Goal: Task Accomplishment & Management: Use online tool/utility

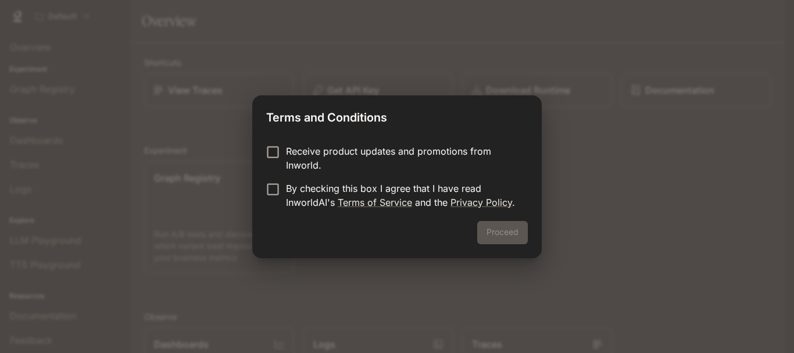
click at [284, 164] on label "Receive product updates and promotions from Inworld." at bounding box center [389, 158] width 259 height 28
click at [288, 194] on p "By checking this box I agree that I have read InworldAI's Terms of Service and …" at bounding box center [402, 195] width 232 height 28
click at [499, 226] on button "Proceed" at bounding box center [502, 232] width 51 height 23
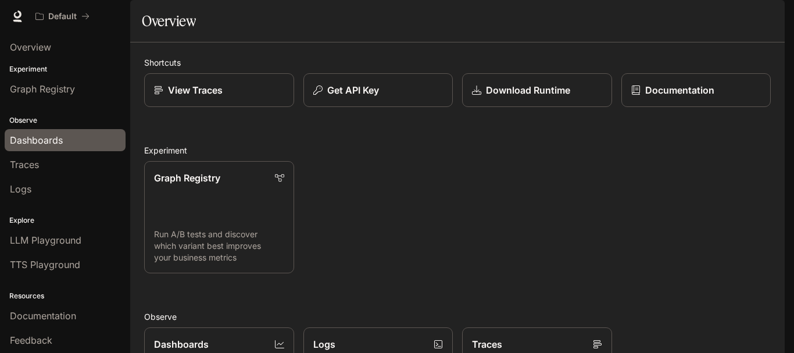
click at [27, 143] on span "Dashboards" at bounding box center [36, 140] width 53 height 14
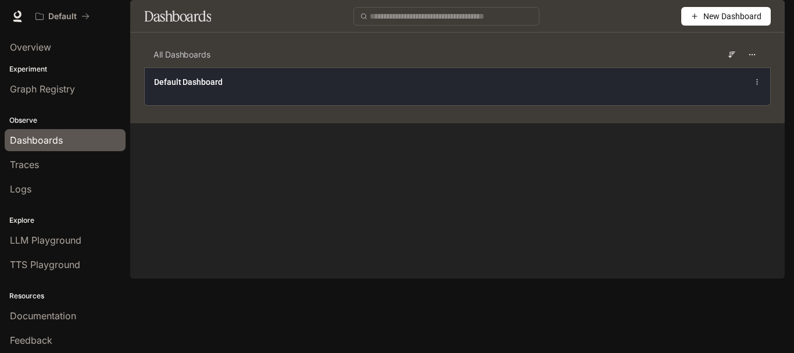
click at [198, 105] on div "Default Dashboard" at bounding box center [457, 86] width 625 height 38
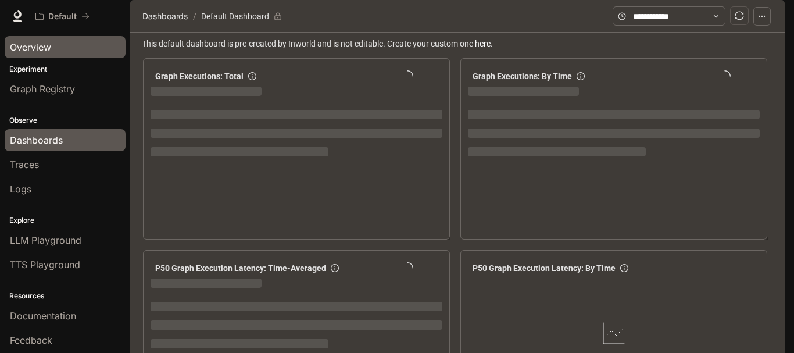
click at [67, 53] on div "Overview" at bounding box center [65, 47] width 110 height 14
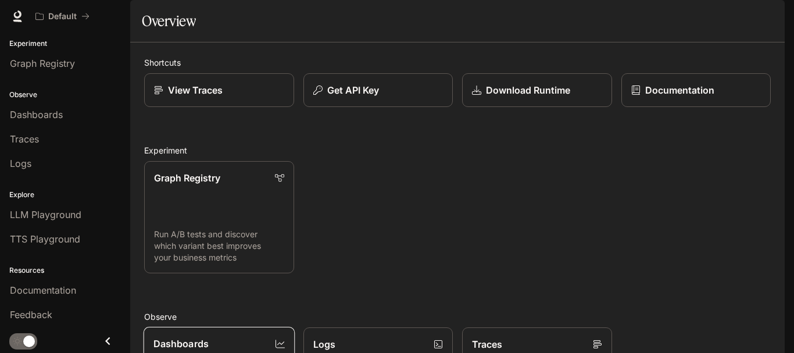
scroll to position [213, 0]
click at [264, 337] on div "Dashboards" at bounding box center [219, 344] width 130 height 14
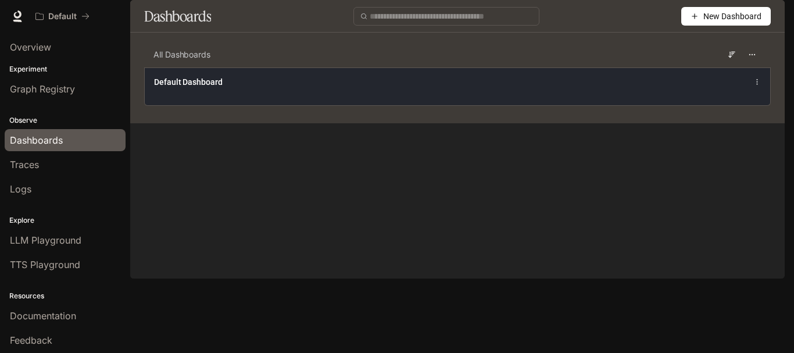
click at [402, 88] on div "Default Dashboard" at bounding box center [328, 82] width 348 height 12
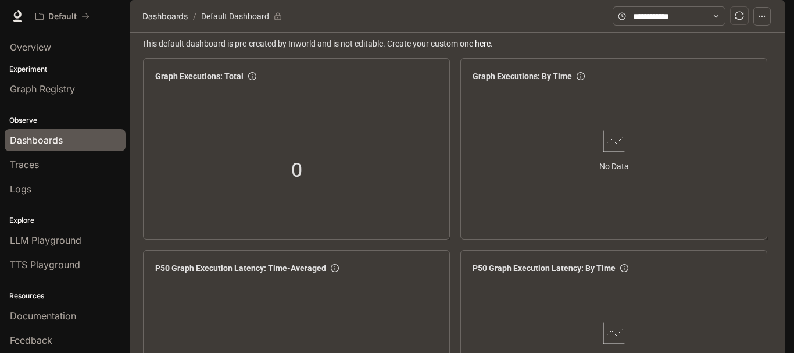
click at [759, 26] on button "button" at bounding box center [761, 16] width 17 height 19
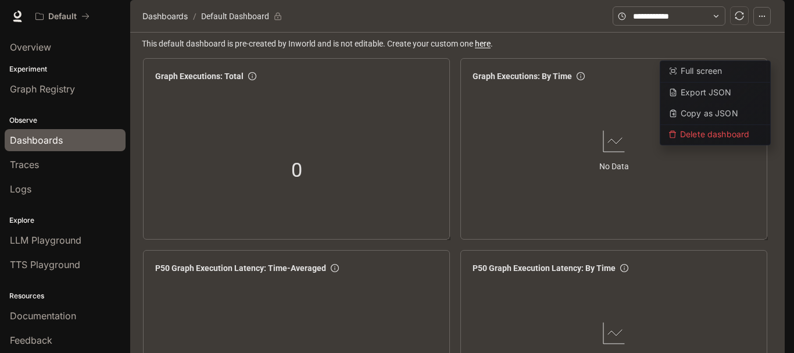
click at [767, 26] on button "button" at bounding box center [761, 16] width 17 height 19
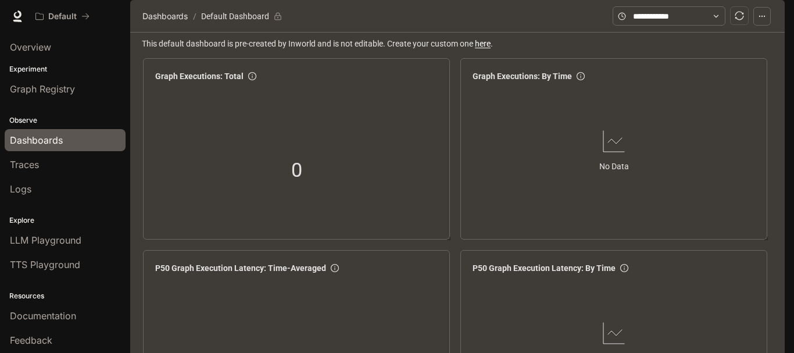
drag, startPoint x: 39, startPoint y: 162, endPoint x: 45, endPoint y: 163, distance: 5.8
click at [39, 163] on span "Traces" at bounding box center [24, 165] width 29 height 14
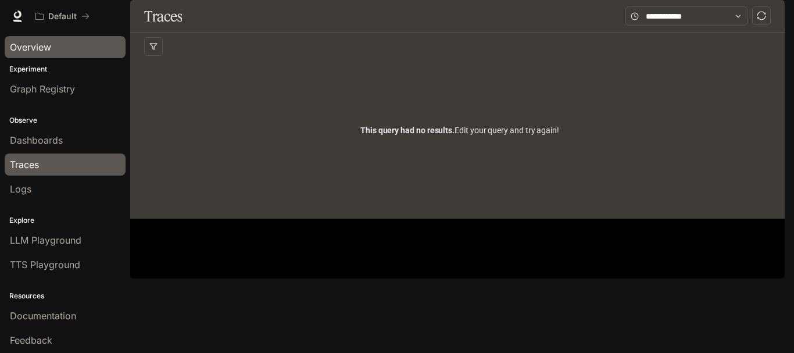
click at [67, 36] on link "Overview" at bounding box center [65, 47] width 121 height 22
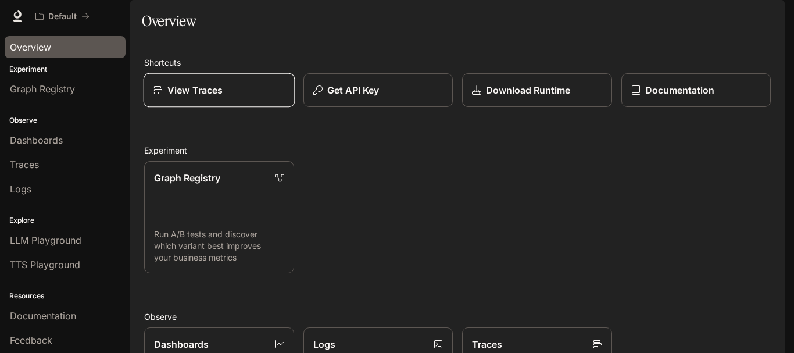
click at [275, 97] on div "View Traces" at bounding box center [218, 90] width 131 height 14
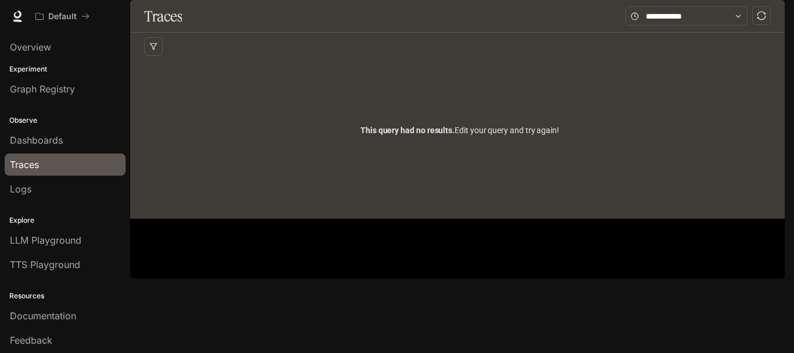
click at [7, 188] on link "Logs" at bounding box center [65, 189] width 121 height 22
